Goal: Book appointment/travel/reservation

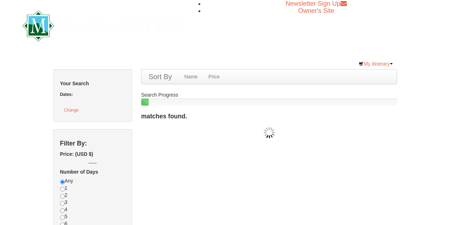
checkbox input "true"
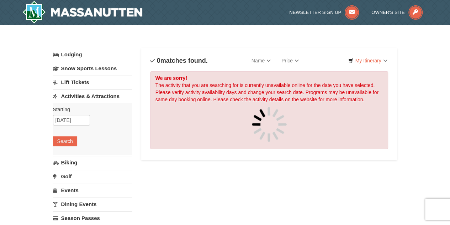
click at [82, 81] on link "Lift Tickets" at bounding box center [92, 81] width 79 height 13
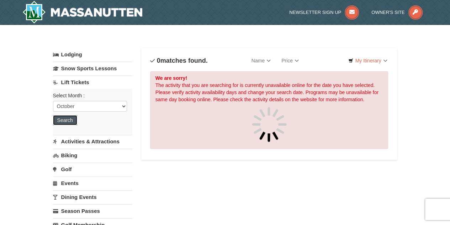
click at [69, 120] on button "Search" at bounding box center [65, 120] width 24 height 10
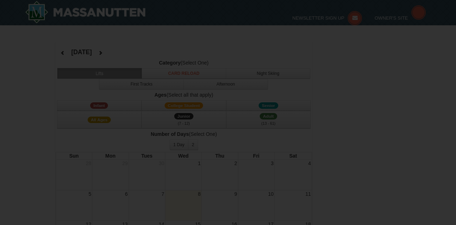
select select "10"
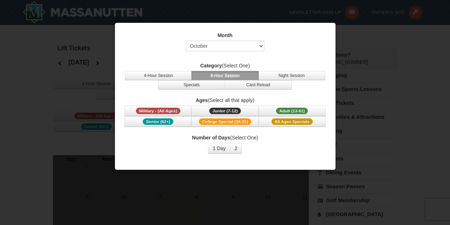
click at [367, 37] on div at bounding box center [225, 112] width 450 height 225
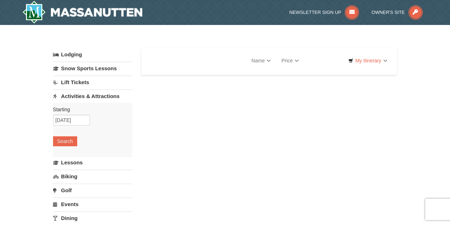
select select "10"
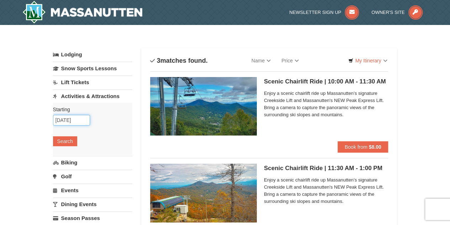
click at [84, 119] on input "10/26/2025" at bounding box center [71, 120] width 37 height 11
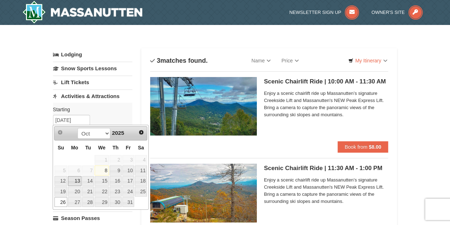
click at [73, 178] on link "13" at bounding box center [75, 181] width 14 height 10
type input "[DATE]"
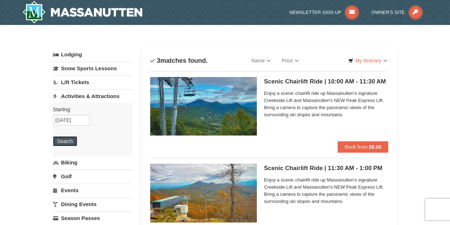
click at [65, 139] on button "Search" at bounding box center [65, 141] width 24 height 10
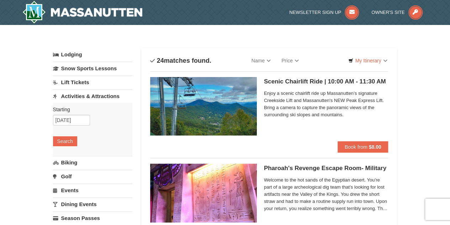
scroll to position [1, 0]
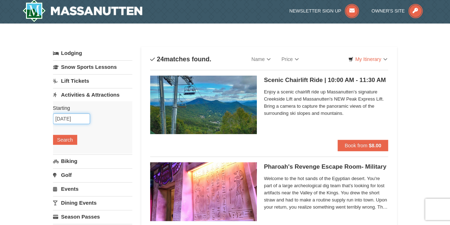
click at [69, 117] on input "[DATE]" at bounding box center [71, 118] width 37 height 11
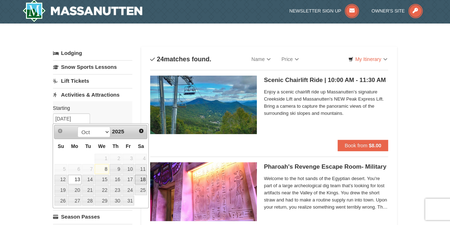
click at [145, 177] on link "18" at bounding box center [141, 179] width 12 height 10
type input "[DATE]"
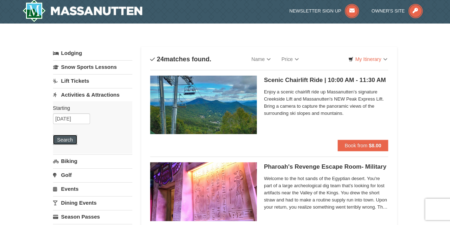
click at [67, 138] on button "Search" at bounding box center [65, 140] width 24 height 10
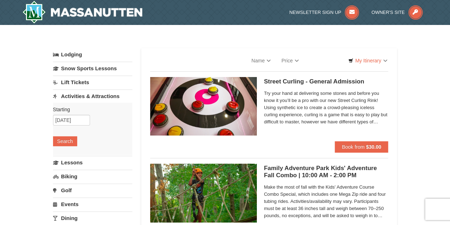
select select "10"
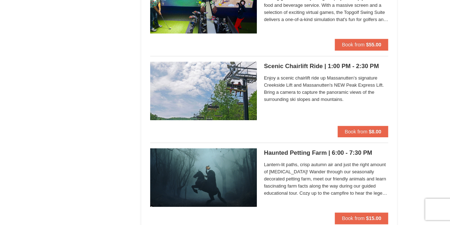
scroll to position [1207, 0]
